Goal: Information Seeking & Learning: Check status

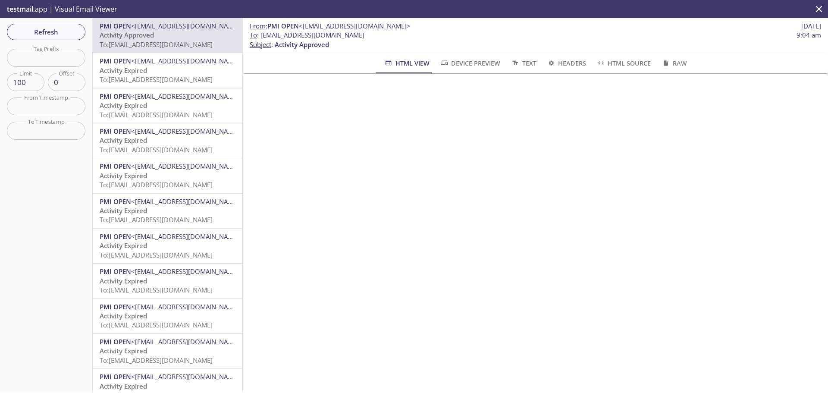
click at [117, 102] on span "Activity Expired" at bounding box center [123, 105] width 47 height 9
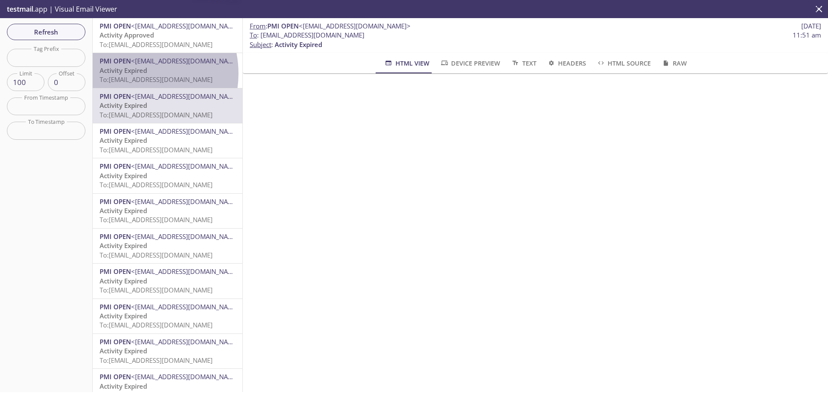
click at [132, 73] on span "Activity Expired" at bounding box center [123, 70] width 47 height 9
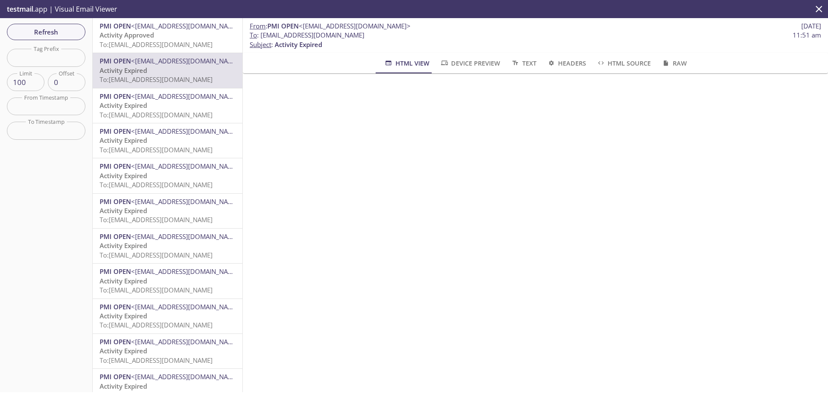
click at [189, 41] on span "To: [EMAIL_ADDRESS][DOMAIN_NAME]" at bounding box center [156, 44] width 113 height 9
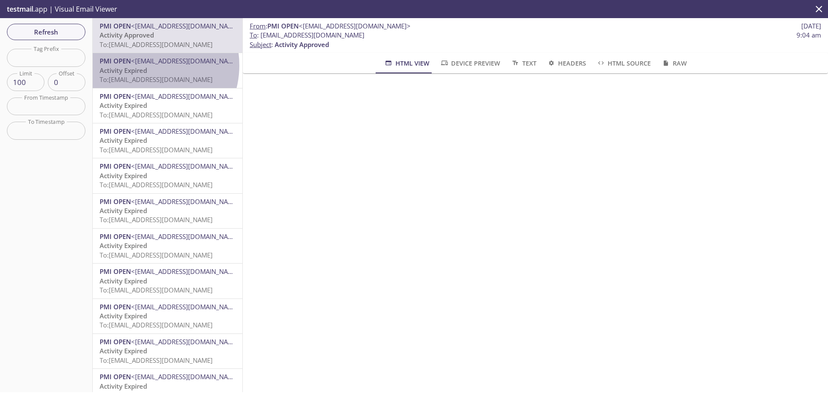
click at [145, 65] on span "<[EMAIL_ADDRESS][DOMAIN_NAME]>" at bounding box center [187, 61] width 112 height 9
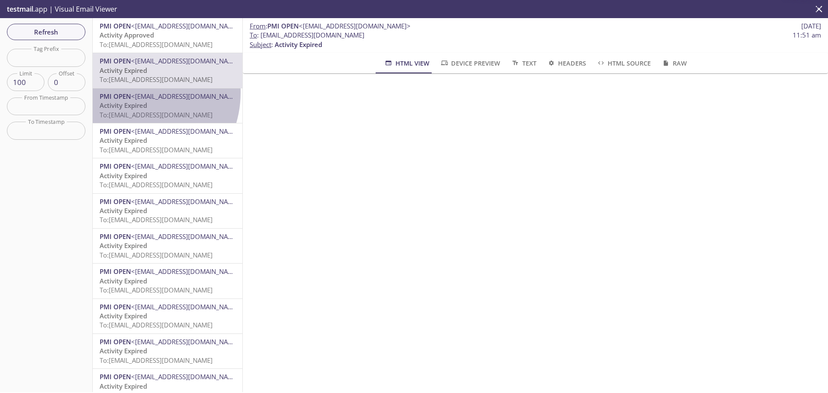
click at [133, 93] on span "<[EMAIL_ADDRESS][DOMAIN_NAME]>" at bounding box center [187, 96] width 112 height 9
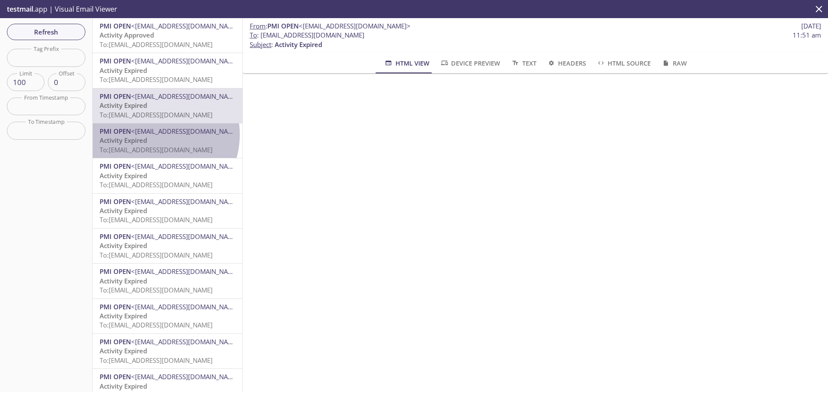
click at [154, 135] on span "<[EMAIL_ADDRESS][DOMAIN_NAME]>" at bounding box center [187, 131] width 112 height 9
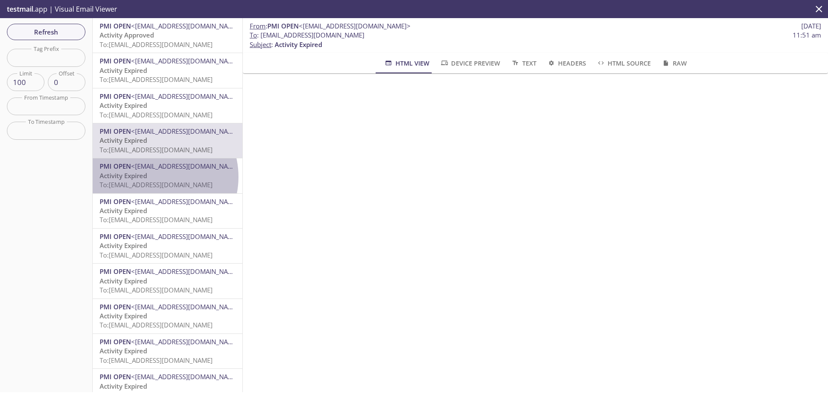
click at [153, 177] on p "Activity Expired To: [EMAIL_ADDRESS][DOMAIN_NAME]" at bounding box center [168, 180] width 136 height 19
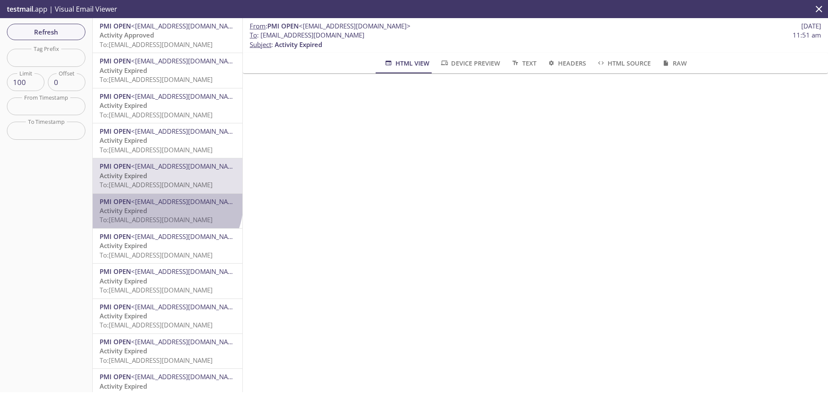
click at [166, 204] on span "<[EMAIL_ADDRESS][DOMAIN_NAME]>" at bounding box center [187, 201] width 112 height 9
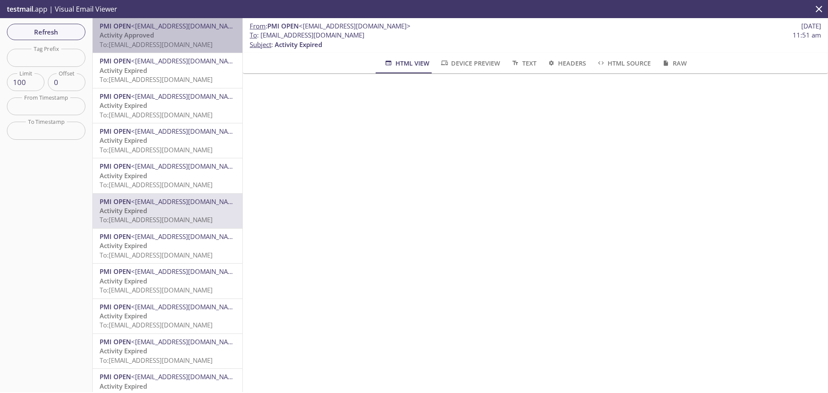
click at [171, 41] on span "To: [EMAIL_ADDRESS][DOMAIN_NAME]" at bounding box center [156, 44] width 113 height 9
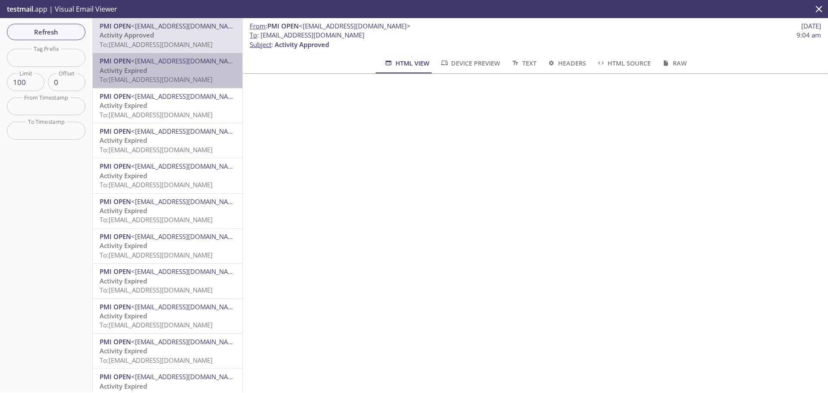
click at [211, 69] on p "Activity Expired To: [EMAIL_ADDRESS][DOMAIN_NAME]" at bounding box center [168, 75] width 136 height 19
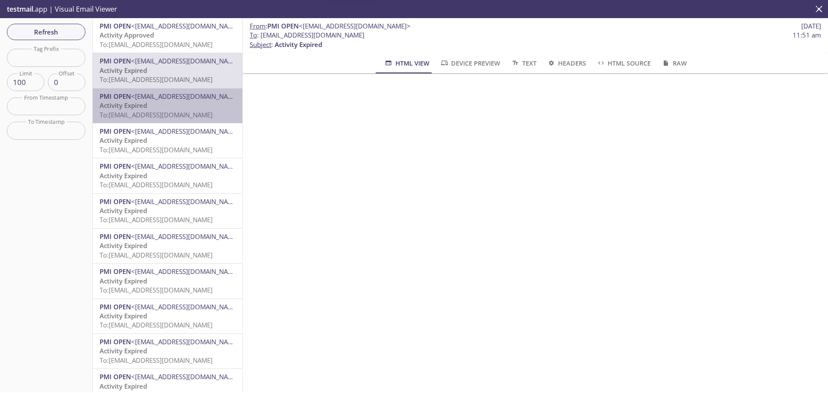
click at [196, 95] on span "<[EMAIL_ADDRESS][DOMAIN_NAME]>" at bounding box center [187, 96] width 112 height 9
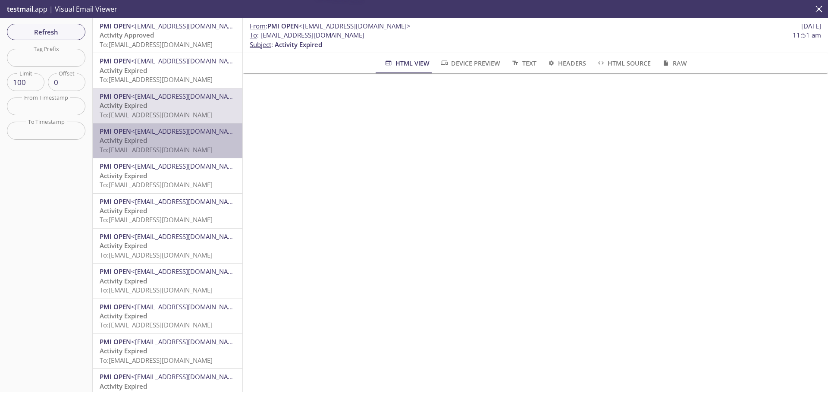
click at [170, 139] on p "Activity Expired To: [EMAIL_ADDRESS][DOMAIN_NAME]" at bounding box center [168, 145] width 136 height 19
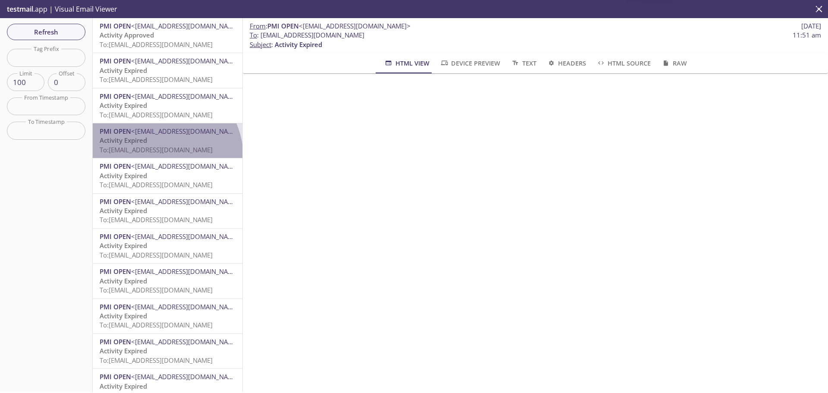
click at [164, 156] on div "PMI OPEN <[EMAIL_ADDRESS][DOMAIN_NAME]> Activity Expired To: [EMAIL_ADDRESS][DO…" at bounding box center [168, 140] width 150 height 35
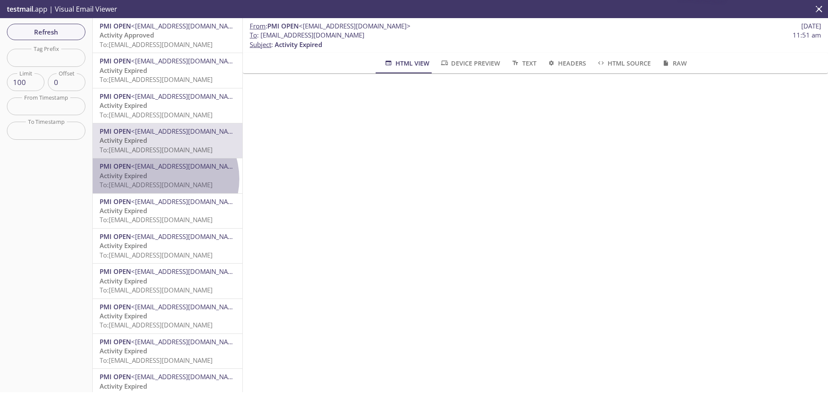
click at [162, 179] on p "Activity Expired To: [EMAIL_ADDRESS][DOMAIN_NAME]" at bounding box center [168, 180] width 136 height 19
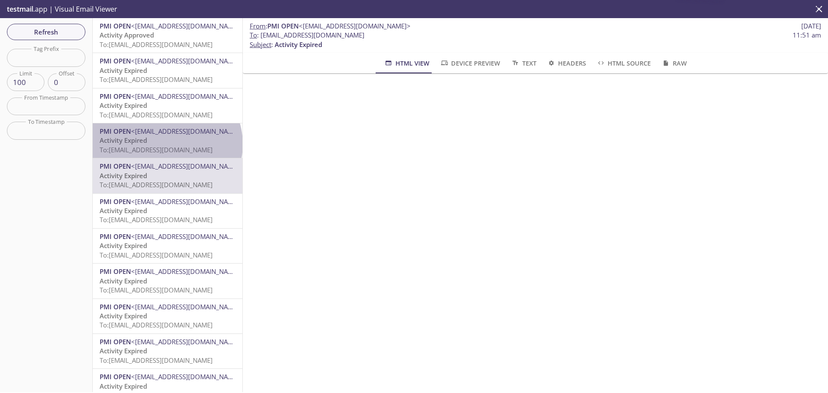
click at [166, 144] on p "Activity Expired To: [EMAIL_ADDRESS][DOMAIN_NAME]" at bounding box center [168, 145] width 136 height 19
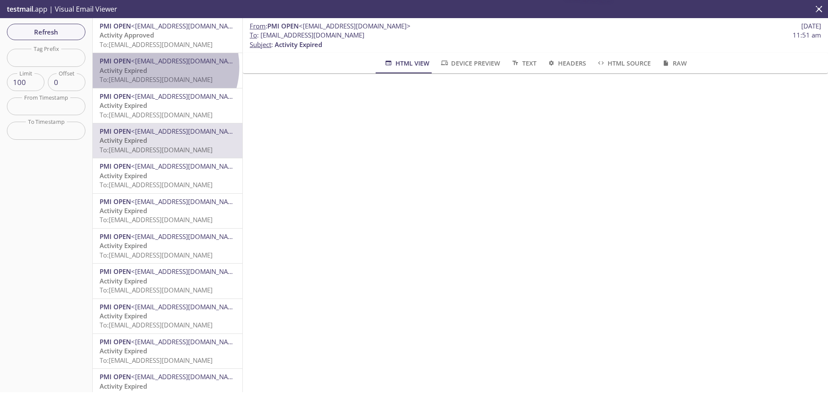
click at [157, 66] on p "Activity Expired To: [EMAIL_ADDRESS][DOMAIN_NAME]" at bounding box center [168, 75] width 136 height 19
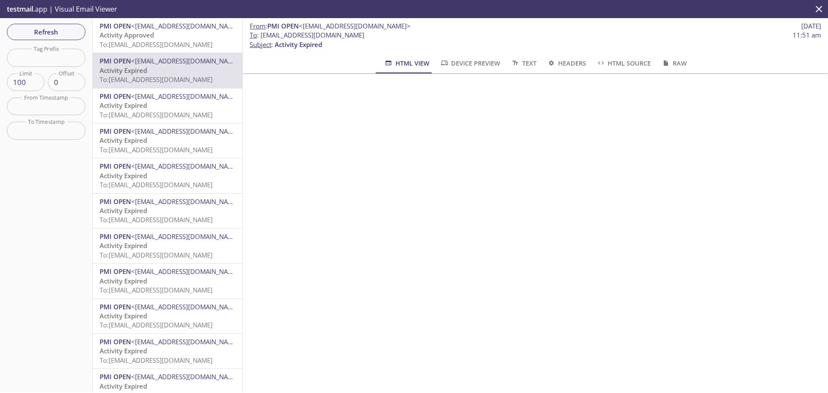
click at [155, 42] on span "To: [EMAIL_ADDRESS][DOMAIN_NAME]" at bounding box center [156, 44] width 113 height 9
